Goal: Task Accomplishment & Management: Complete application form

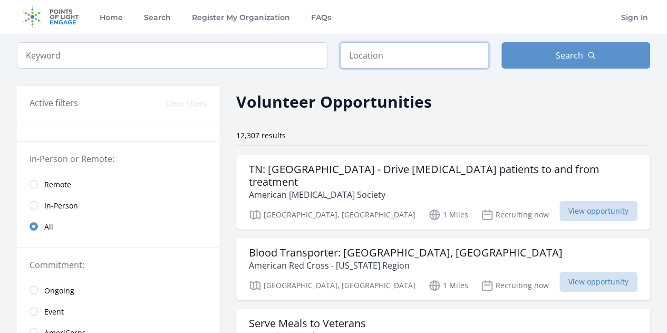
click at [438, 52] on input "text" at bounding box center [414, 55] width 149 height 26
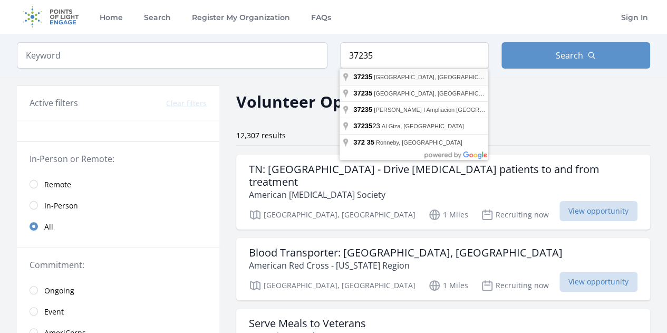
type input "Nashville, TN 37235, USA"
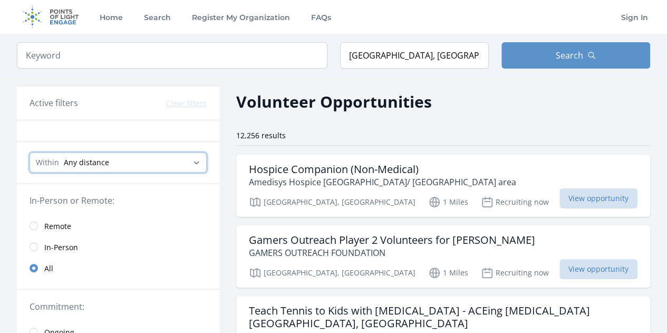
click at [174, 162] on select "Any distance , 5 Miles , 20 Miles , 50 Miles , 100 Miles" at bounding box center [118, 162] width 177 height 20
select select "8046"
click at [30, 152] on select "Any distance , 5 Miles , 20 Miles , 50 Miles , 100 Miles" at bounding box center [118, 162] width 177 height 20
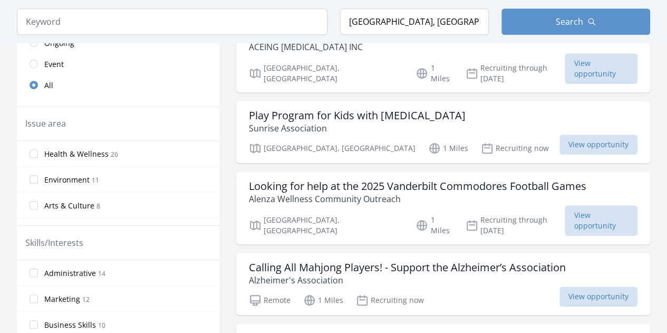
scroll to position [293, 0]
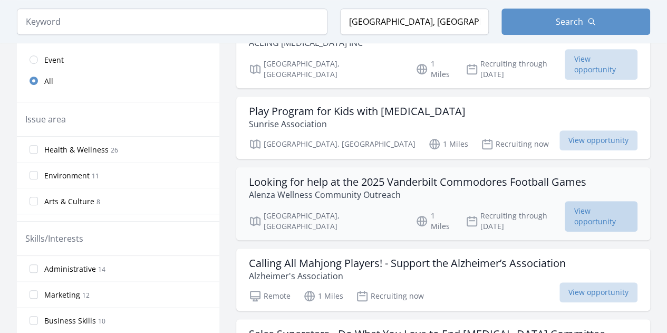
click at [588, 201] on span "View opportunity" at bounding box center [601, 216] width 73 height 31
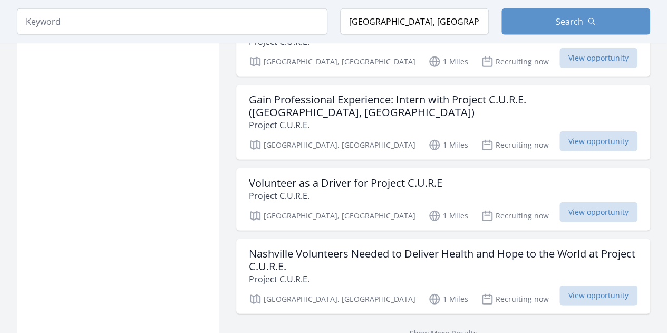
scroll to position [1335, 0]
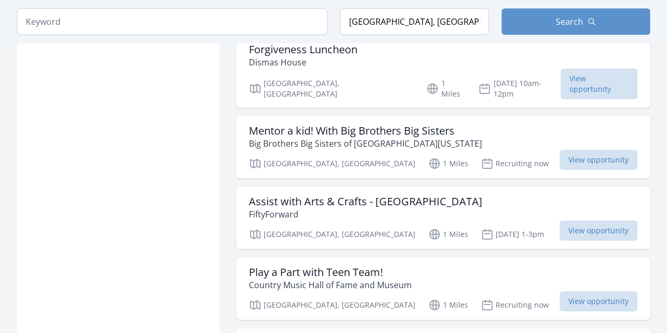
scroll to position [1940, 0]
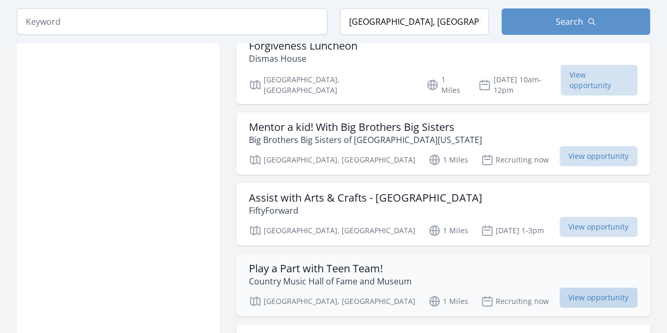
click at [593, 288] on span "View opportunity" at bounding box center [599, 298] width 78 height 20
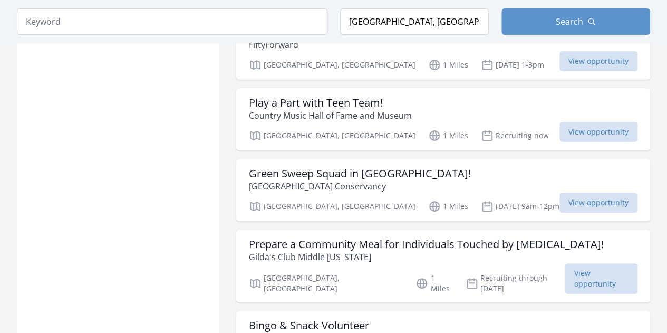
scroll to position [2099, 0]
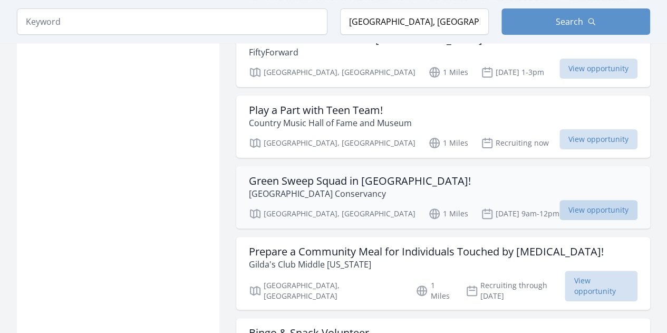
click at [602, 200] on span "View opportunity" at bounding box center [599, 210] width 78 height 20
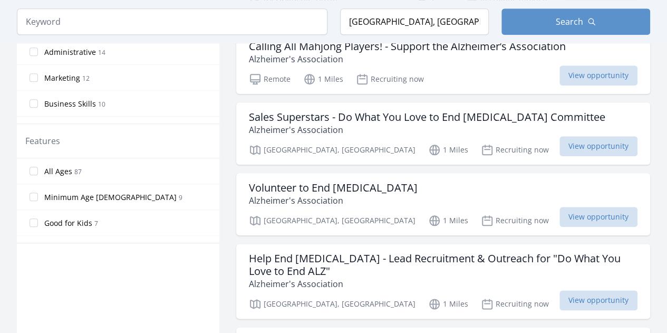
scroll to position [521, 0]
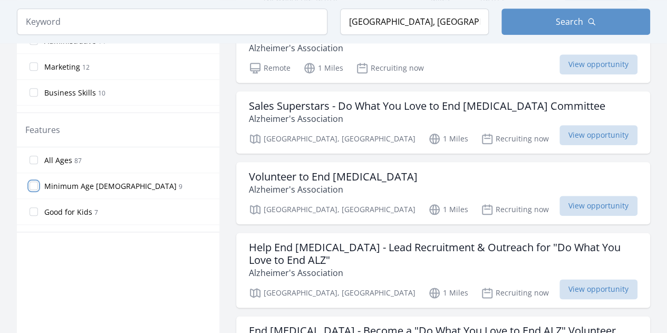
click at [32, 182] on input "Minimum Age 18 9" at bounding box center [34, 185] width 8 height 8
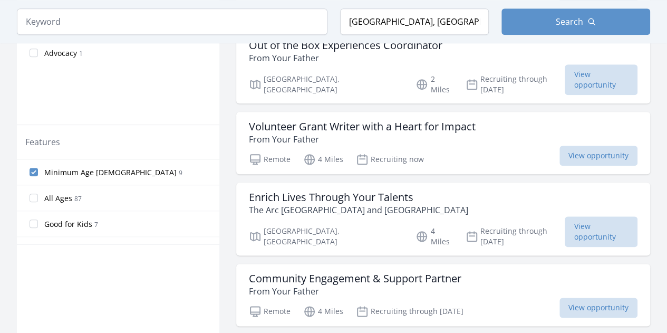
scroll to position [508, 0]
click at [33, 169] on input "Minimum Age 18 9" at bounding box center [34, 173] width 8 height 8
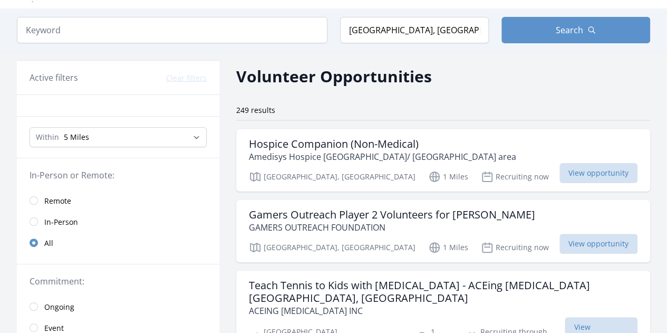
scroll to position [0, 0]
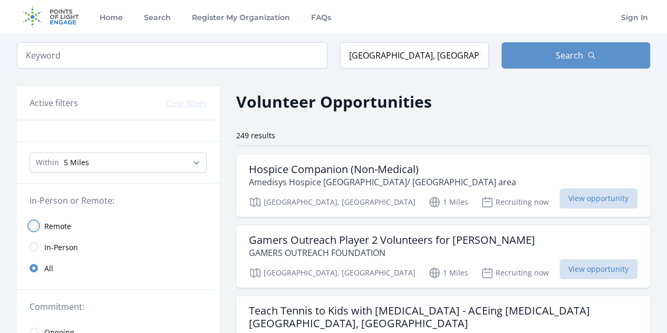
click at [33, 224] on input "radio" at bounding box center [34, 226] width 8 height 8
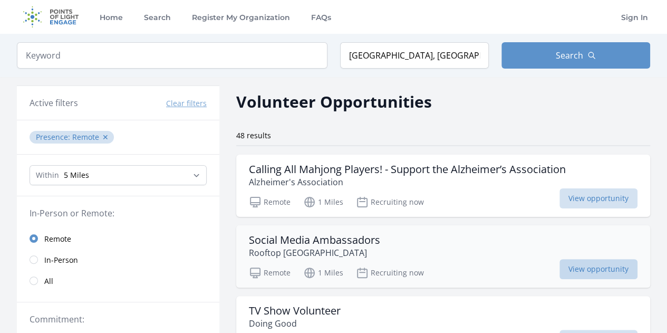
click at [580, 275] on span "View opportunity" at bounding box center [599, 269] width 78 height 20
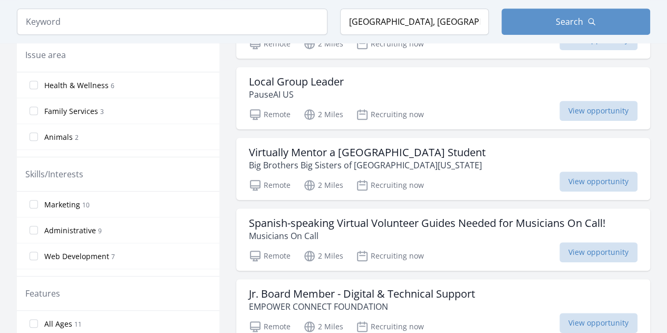
scroll to position [385, 0]
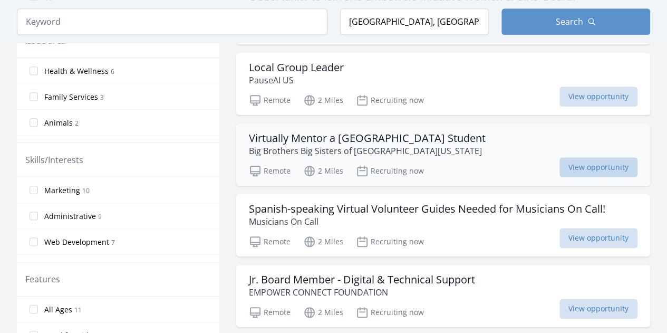
click at [575, 164] on span "View opportunity" at bounding box center [599, 167] width 78 height 20
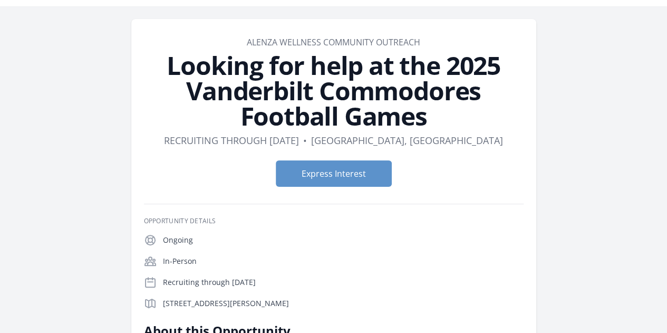
scroll to position [26, 0]
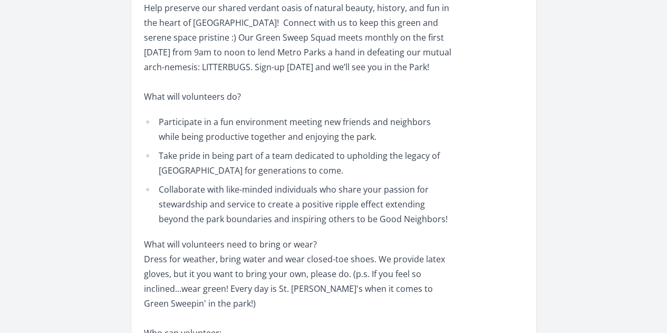
scroll to position [399, 0]
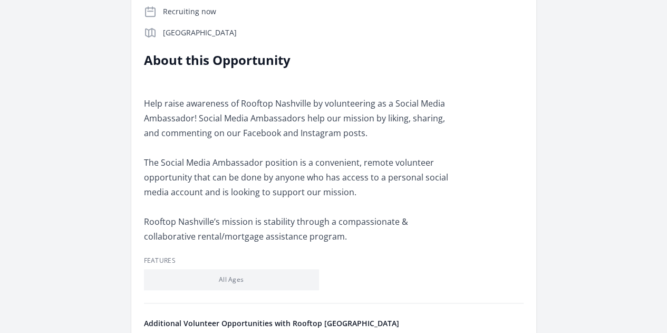
scroll to position [259, 0]
